Goal: Transaction & Acquisition: Purchase product/service

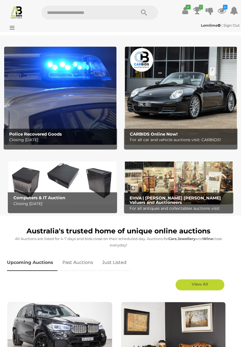
click at [11, 27] on icon at bounding box center [11, 28] width 8 height 6
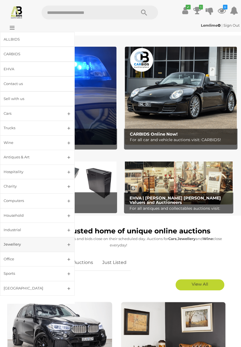
click at [48, 246] on div "Jewellery" at bounding box center [31, 244] width 54 height 6
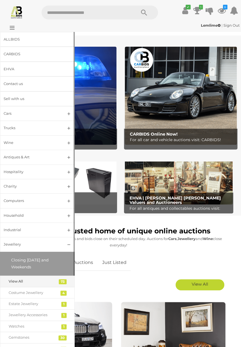
click at [42, 282] on div "View All" at bounding box center [33, 281] width 49 height 6
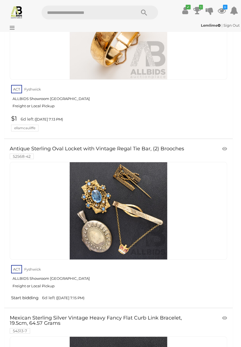
scroll to position [5331, 0]
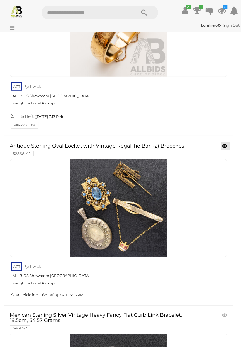
click at [228, 144] on span at bounding box center [227, 146] width 1 height 5
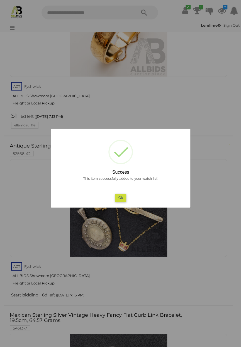
click at [120, 198] on button "Ok" at bounding box center [120, 198] width 11 height 8
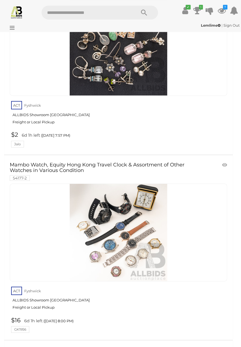
scroll to position [10070, 0]
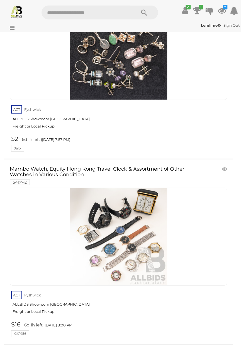
click at [85, 12] on input "text" at bounding box center [85, 13] width 89 height 14
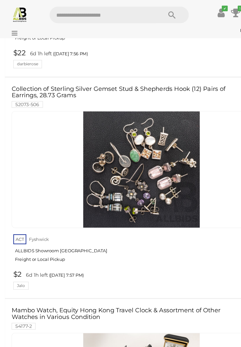
scroll to position [9976, 0]
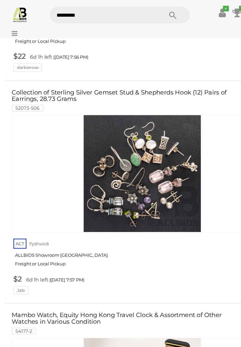
type input "**********"
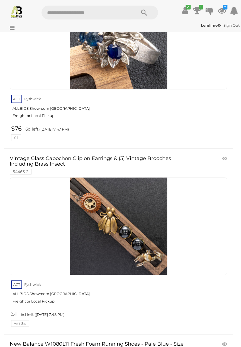
scroll to position [7192, 0]
